Goal: Information Seeking & Learning: Learn about a topic

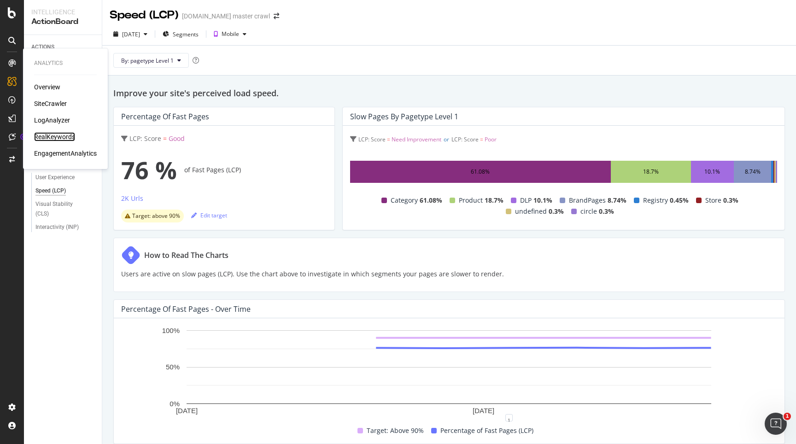
click at [50, 134] on div "RealKeywords" at bounding box center [54, 136] width 41 height 9
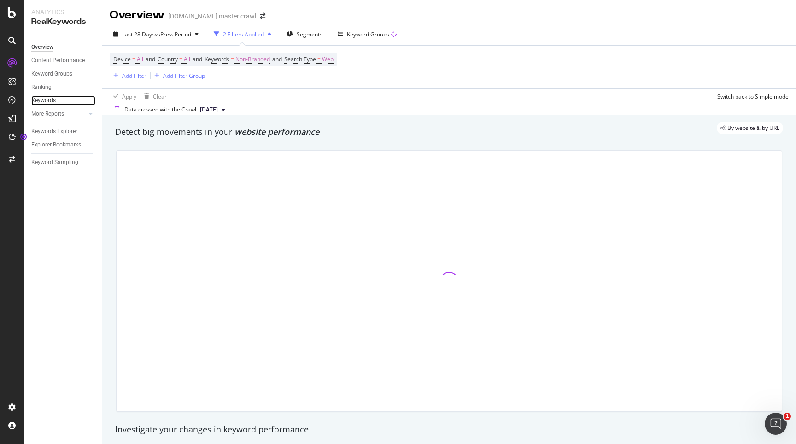
click at [49, 100] on div "Keywords" at bounding box center [43, 101] width 24 height 10
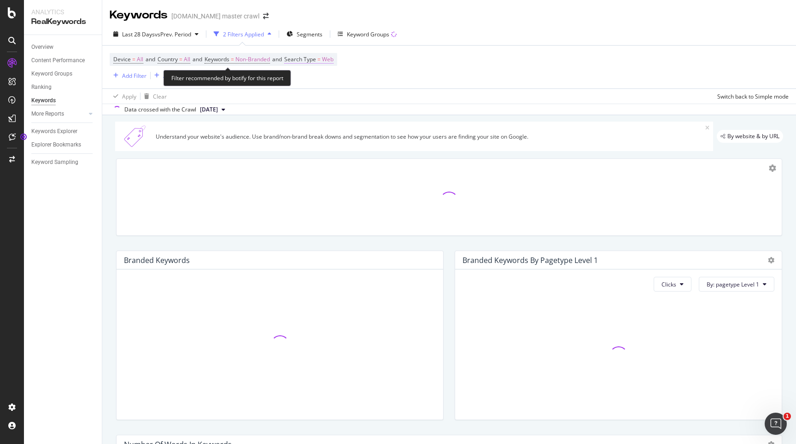
click at [334, 61] on span "Web" at bounding box center [328, 59] width 12 height 13
click at [312, 99] on div "Cancel" at bounding box center [319, 101] width 18 height 8
click at [310, 60] on span "Search Type" at bounding box center [300, 59] width 32 height 8
click at [302, 97] on div "Cancel" at bounding box center [312, 101] width 29 height 8
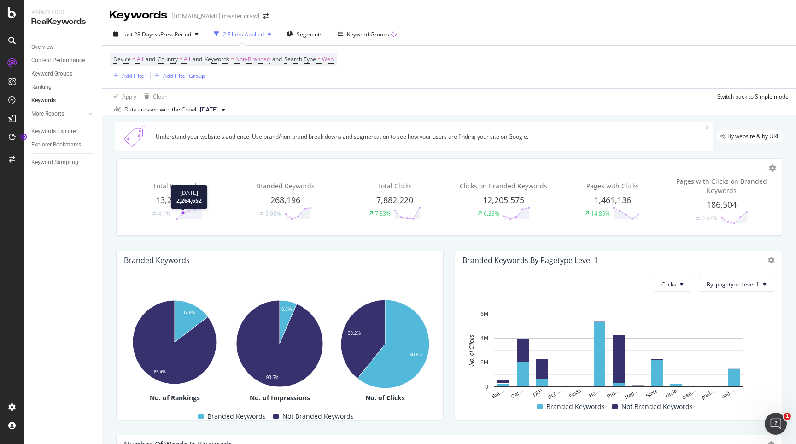
click at [184, 217] on polygon at bounding box center [189, 213] width 25 height 11
click at [172, 190] on span "Total Keywords" at bounding box center [176, 186] width 47 height 9
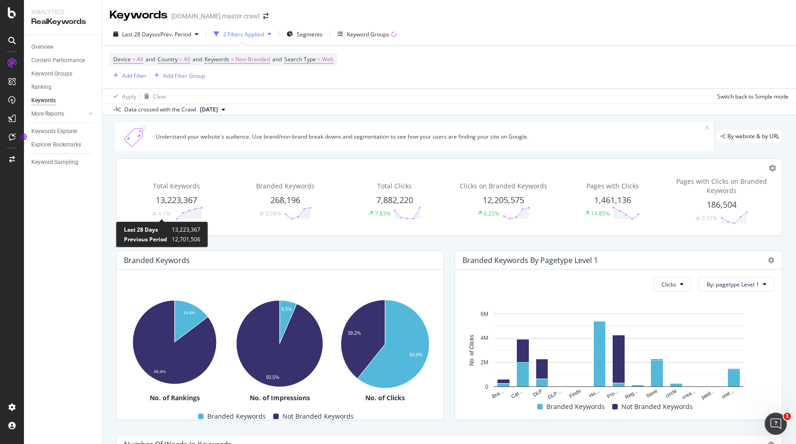
click at [161, 212] on div "4.1%" at bounding box center [164, 214] width 12 height 8
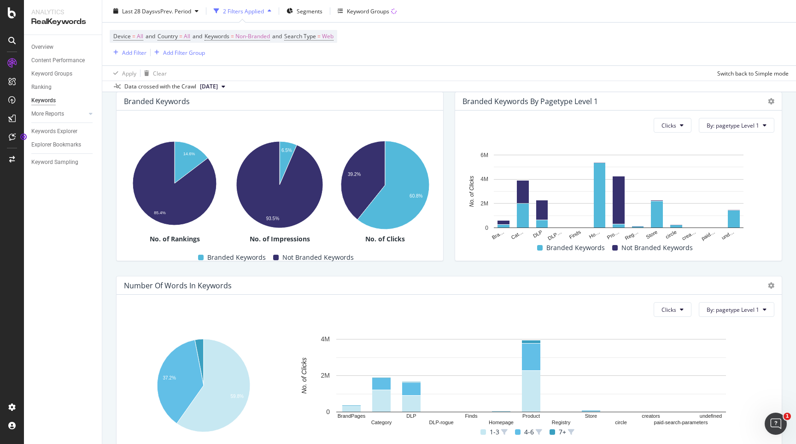
scroll to position [200, 0]
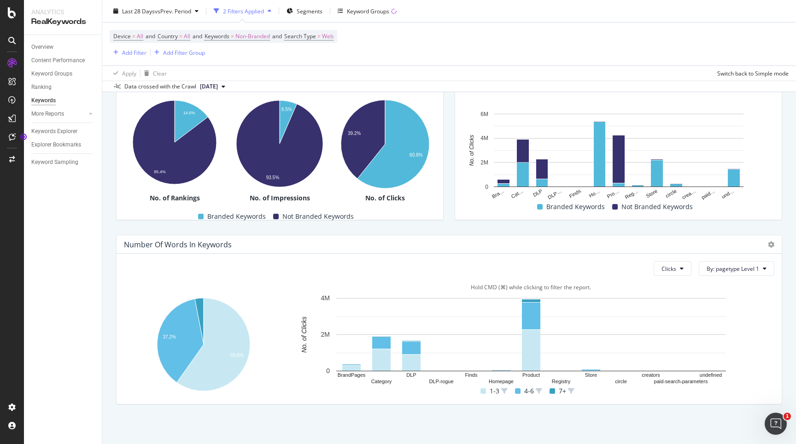
click at [418, 391] on div "1-3 4-6 7+" at bounding box center [527, 392] width 487 height 12
click at [673, 271] on span "Clicks" at bounding box center [669, 269] width 15 height 8
click at [728, 270] on span "By: pagetype Level 1" at bounding box center [733, 269] width 53 height 8
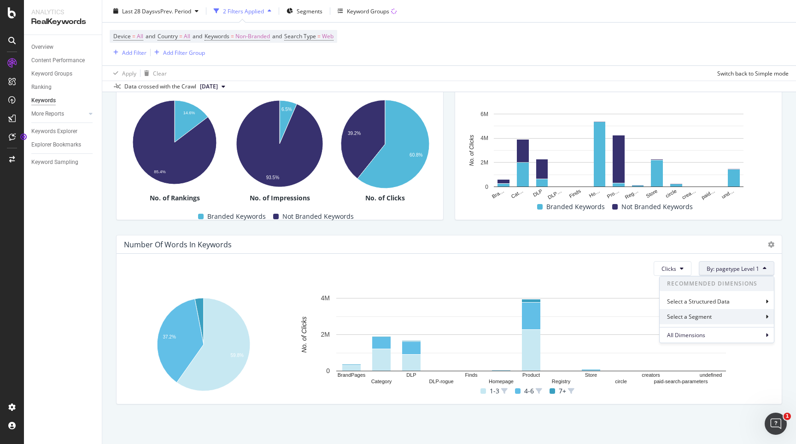
click at [678, 319] on div "Select a Segment" at bounding box center [690, 317] width 47 height 8
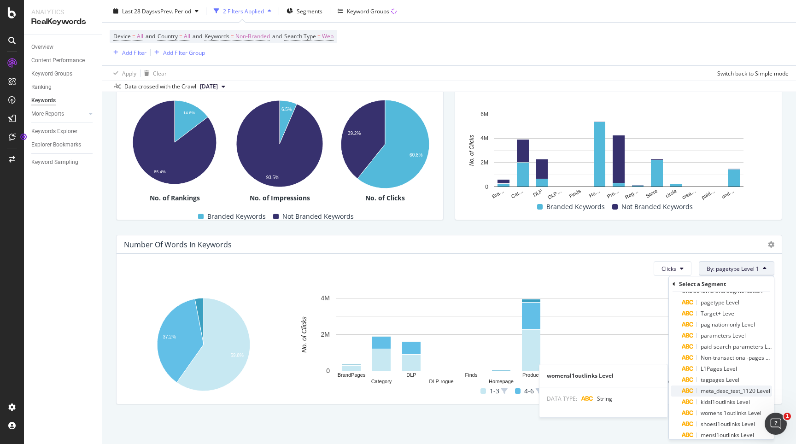
scroll to position [16, 0]
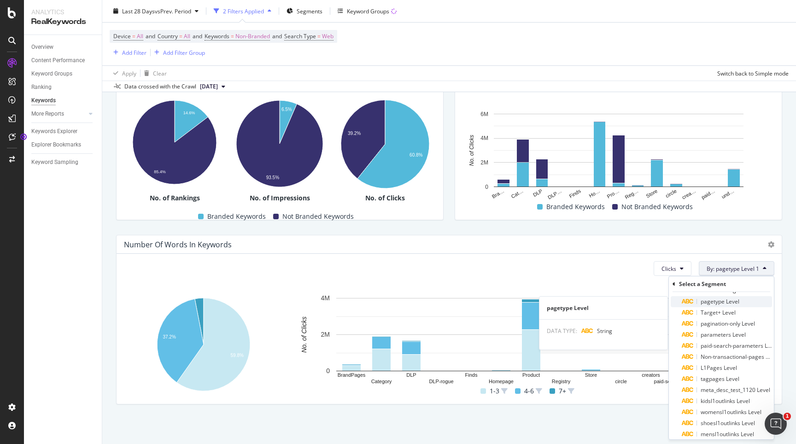
click at [727, 304] on span "pagetype Level" at bounding box center [720, 302] width 39 height 8
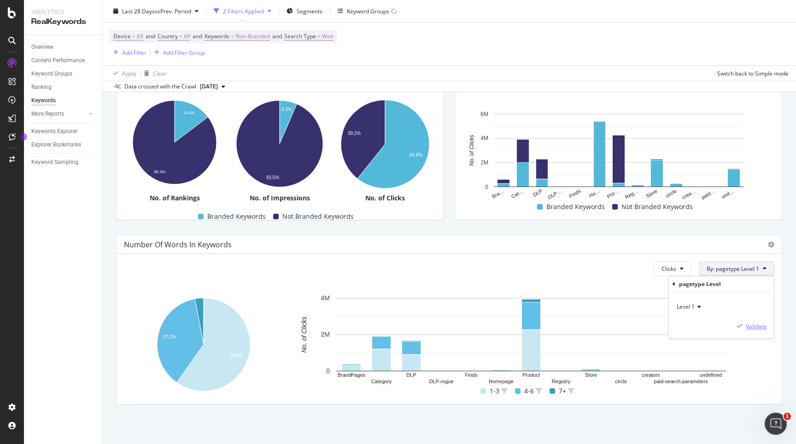
click at [760, 324] on div "Validate" at bounding box center [756, 327] width 21 height 8
click at [367, 404] on div "Clicks By: pagetype Level 1 Hold CMD (⌘) while clicking to filter the report. 3…" at bounding box center [449, 329] width 665 height 150
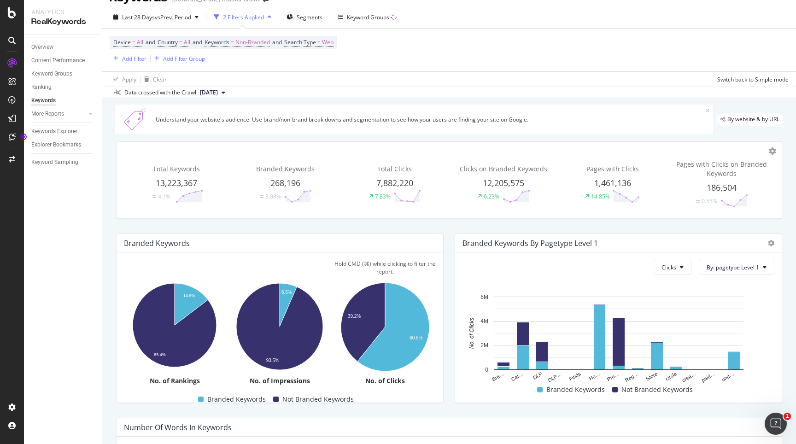
scroll to position [200, 0]
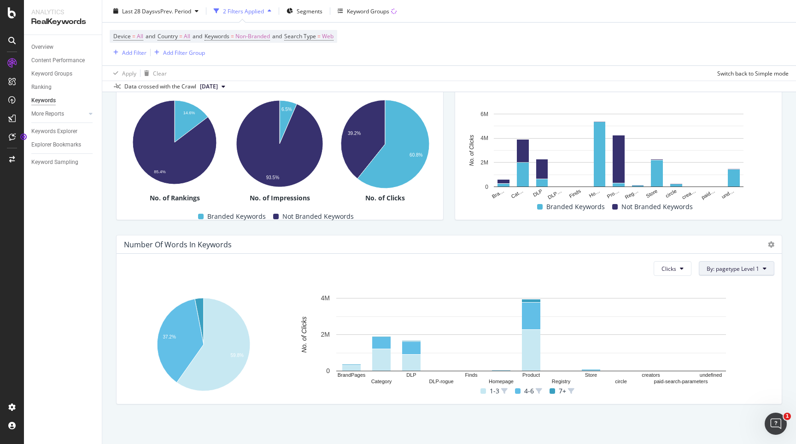
click at [720, 267] on span "By: pagetype Level 1" at bounding box center [733, 269] width 53 height 8
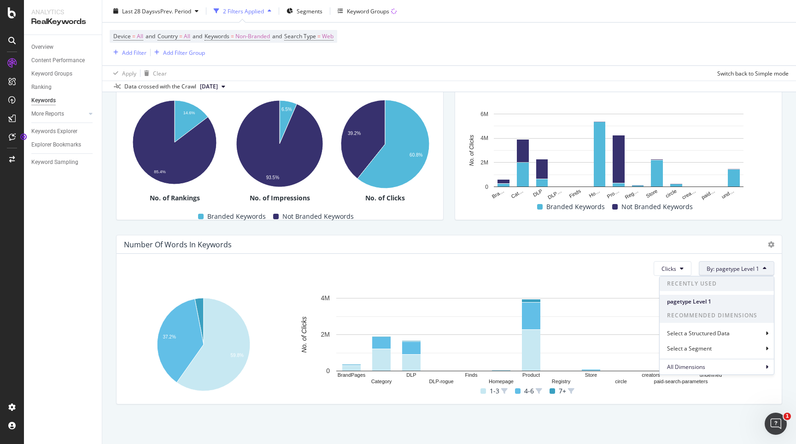
click at [690, 299] on span "pagetype Level 1" at bounding box center [717, 302] width 100 height 8
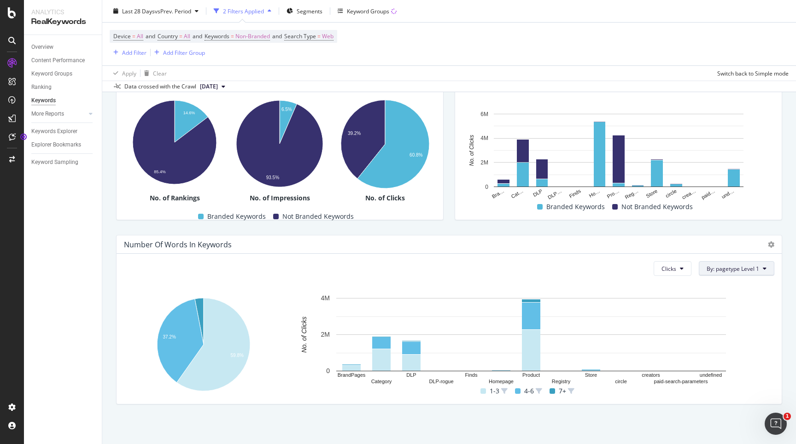
click at [726, 274] on button "By: pagetype Level 1" at bounding box center [737, 268] width 76 height 15
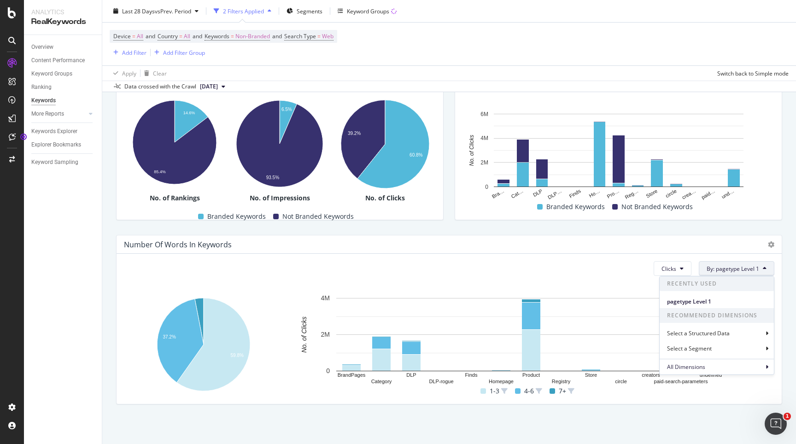
click at [321, 256] on div "Clicks By: pagetype Level 1 Recently Used pagetype Level 1 Recommended Dimensio…" at bounding box center [449, 329] width 665 height 150
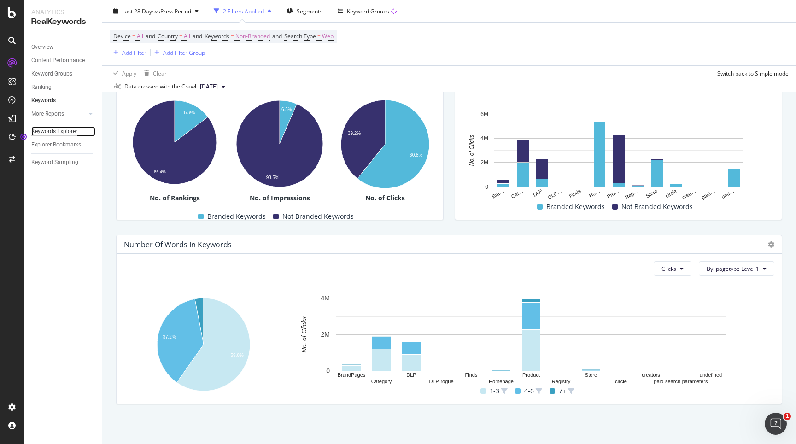
click at [48, 130] on div "Keywords Explorer" at bounding box center [54, 132] width 46 height 10
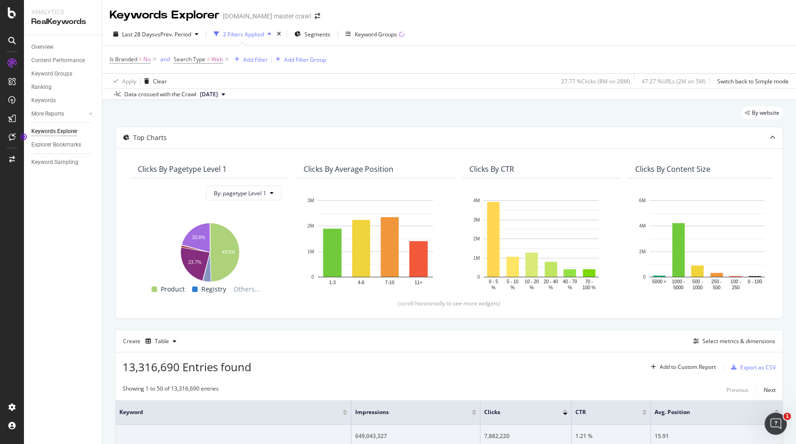
click at [142, 365] on span "13,316,690 Entries found" at bounding box center [187, 366] width 129 height 15
click at [51, 238] on div "Overview Content Performance Keyword Groups Ranking Keywords More Reports Count…" at bounding box center [63, 239] width 78 height 409
click at [12, 37] on icon at bounding box center [11, 40] width 7 height 7
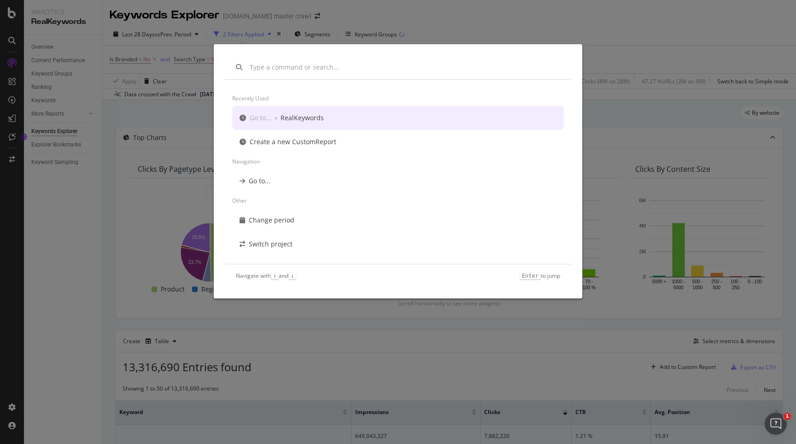
click at [11, 11] on div "Recently used Go to... › RealKeywords Create a new CustomReport Navigation Go t…" at bounding box center [398, 222] width 796 height 444
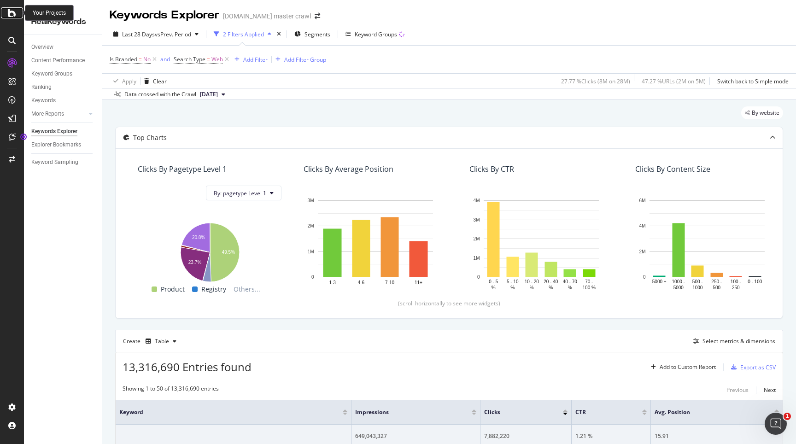
click at [10, 15] on icon at bounding box center [12, 12] width 8 height 11
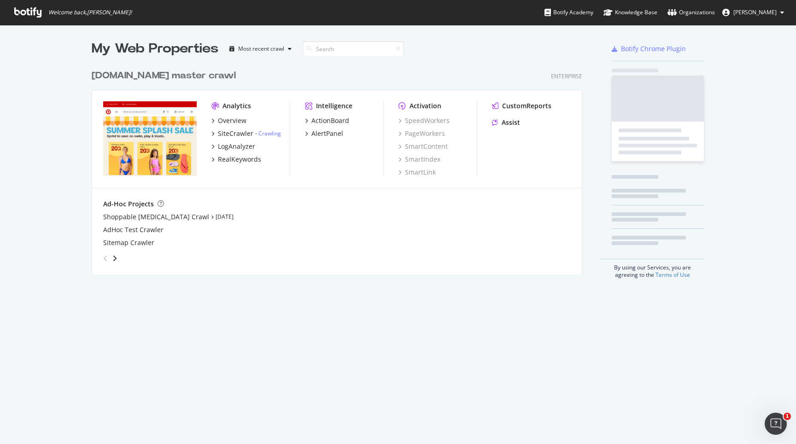
scroll to position [217, 498]
